Goal: Browse casually

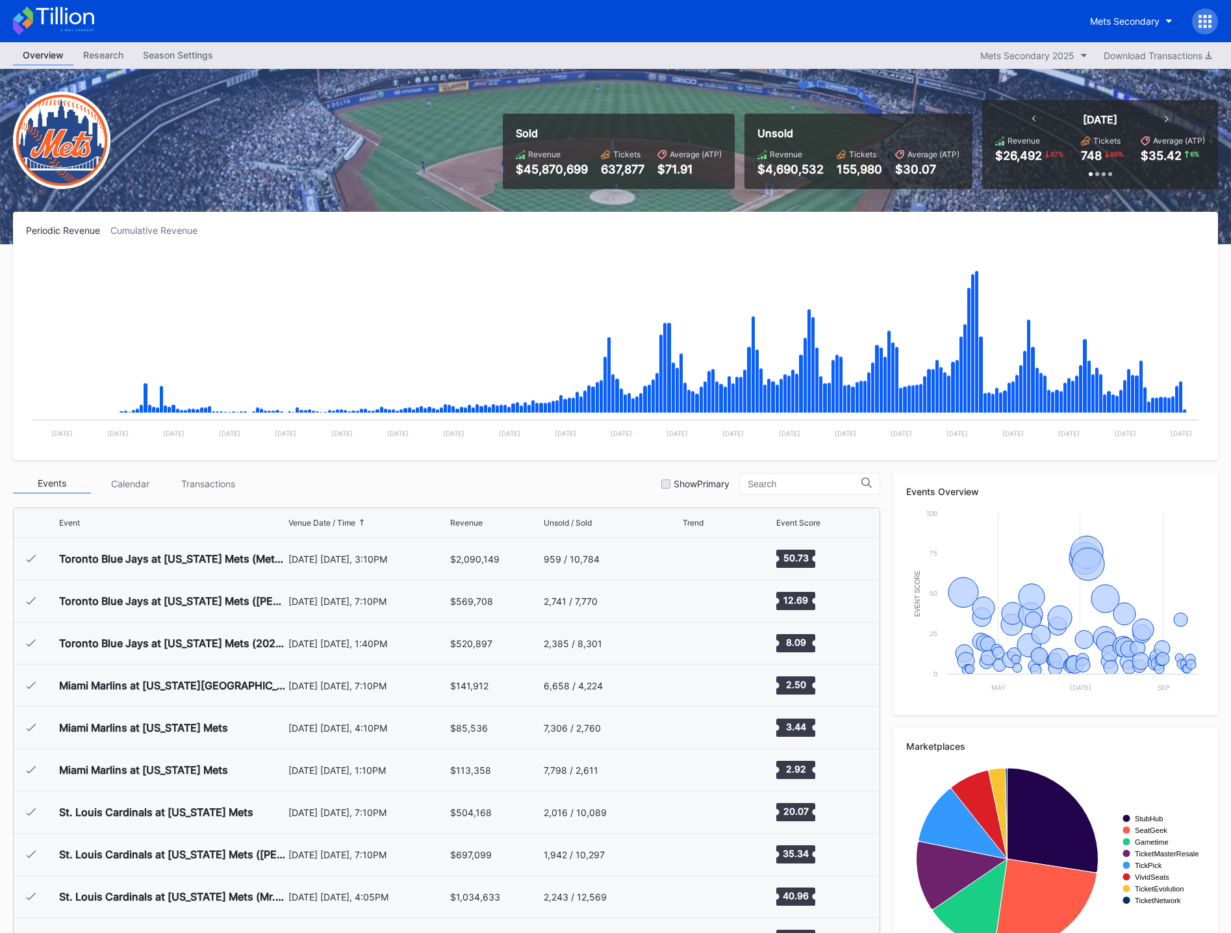
scroll to position [2745, 0]
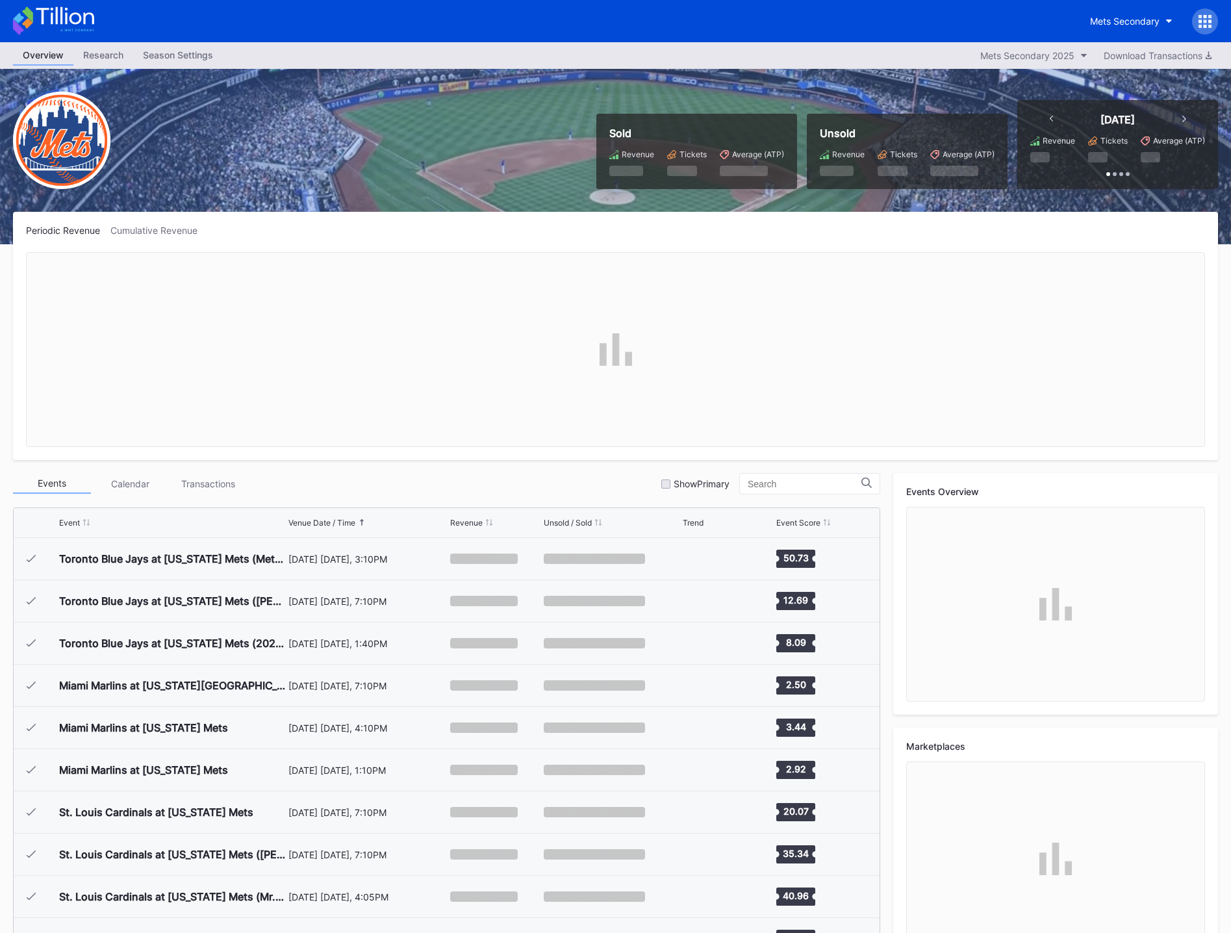
scroll to position [2745, 0]
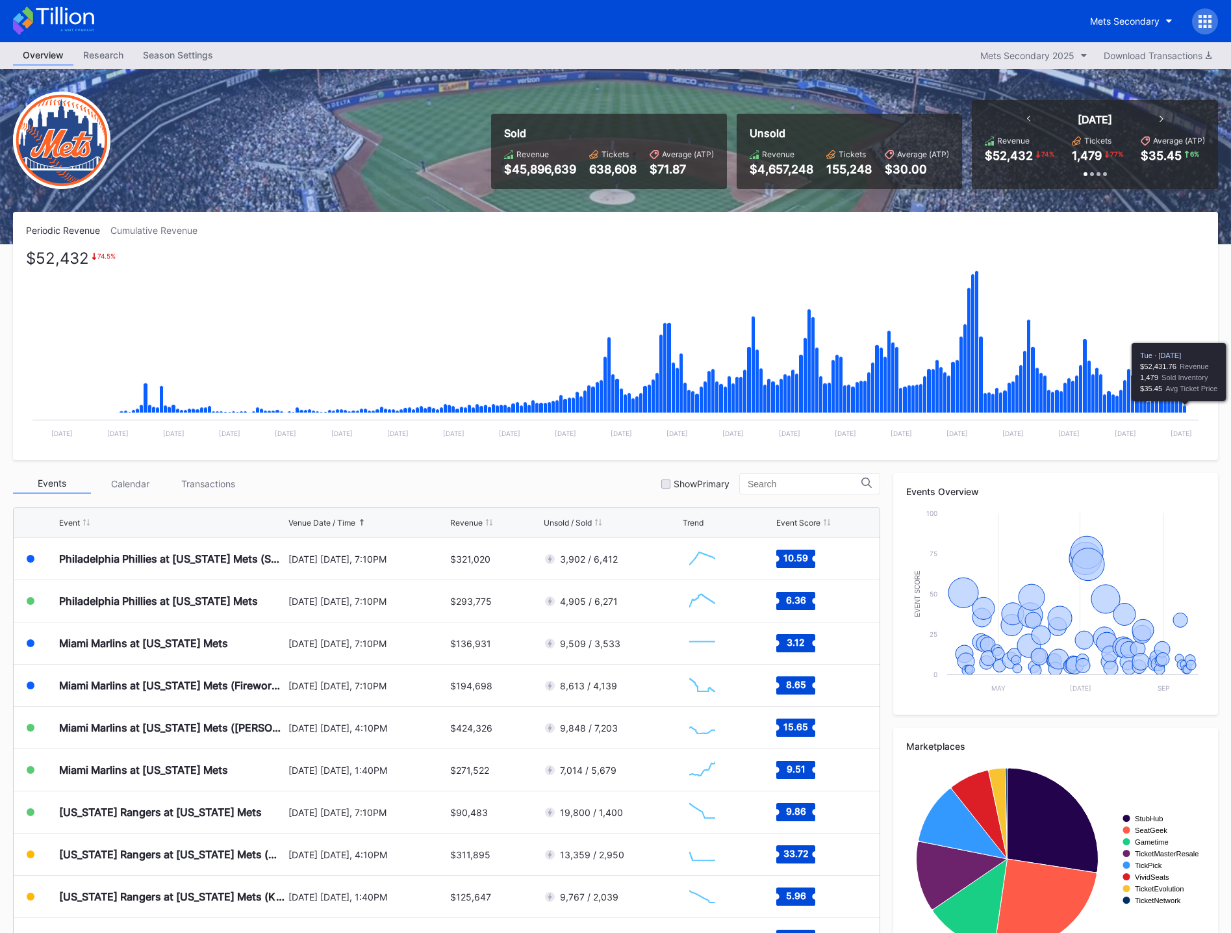
click at [1184, 409] on icon "Chart title" at bounding box center [1185, 409] width 4 height 8
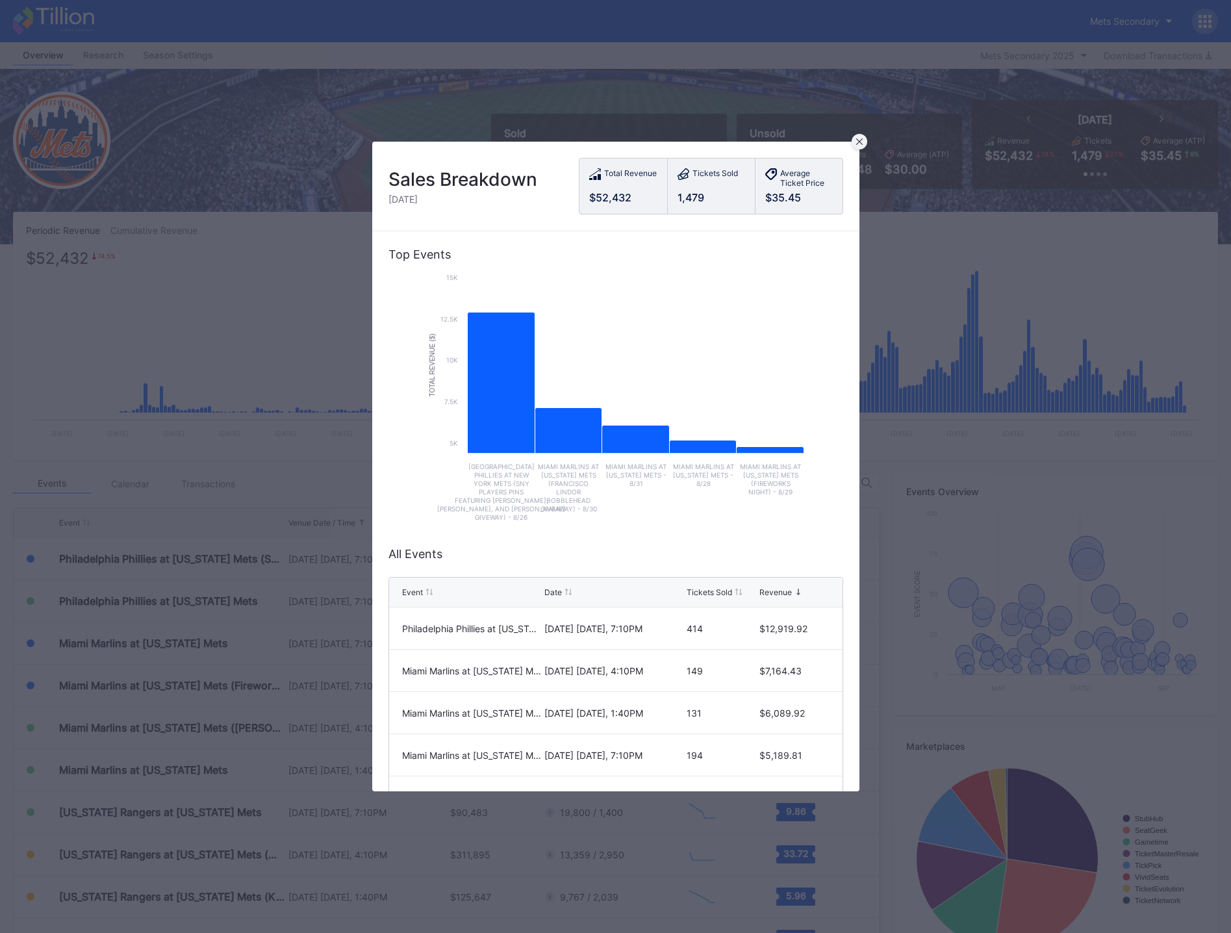
click at [861, 148] on div at bounding box center [860, 142] width 16 height 16
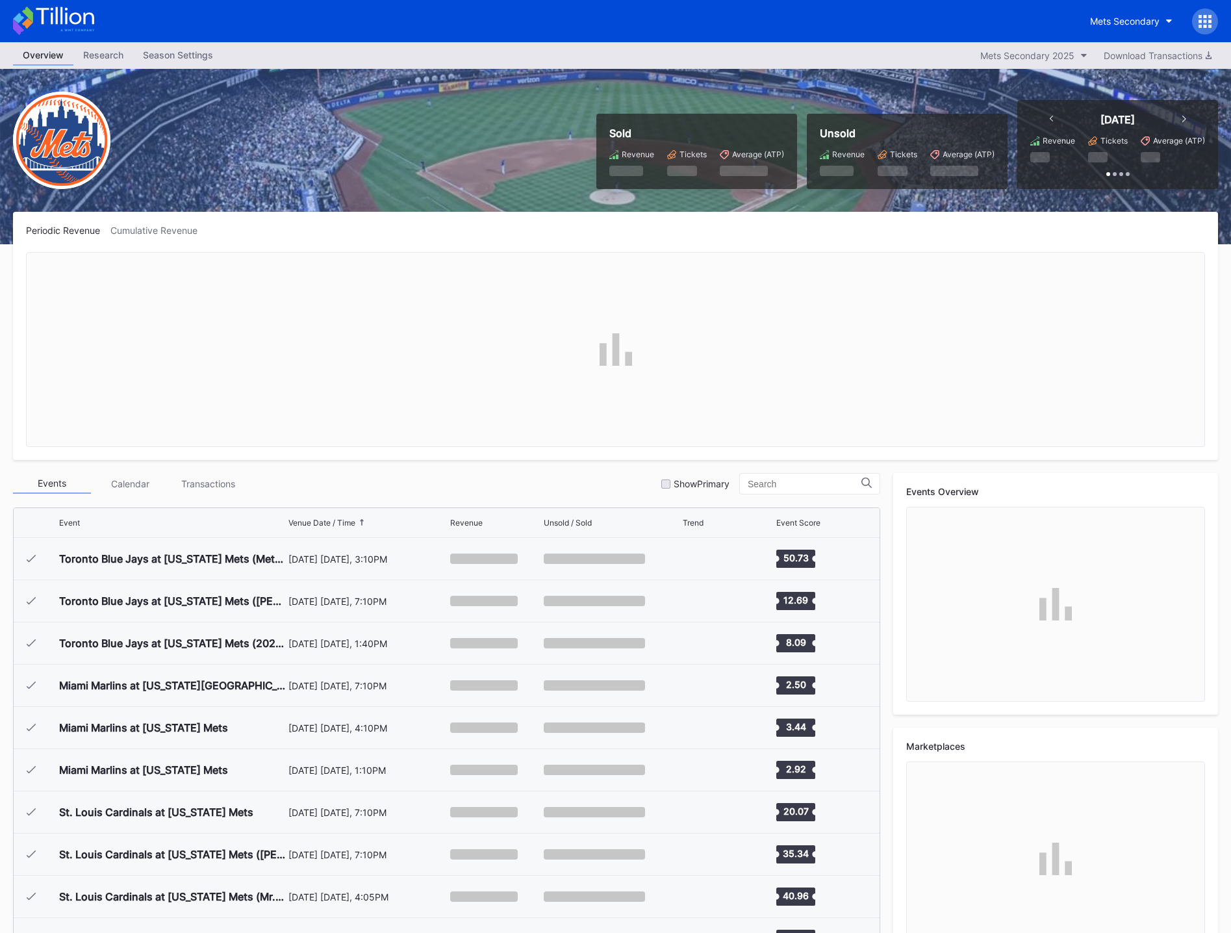
scroll to position [2745, 0]
